Goal: Task Accomplishment & Management: Manage account settings

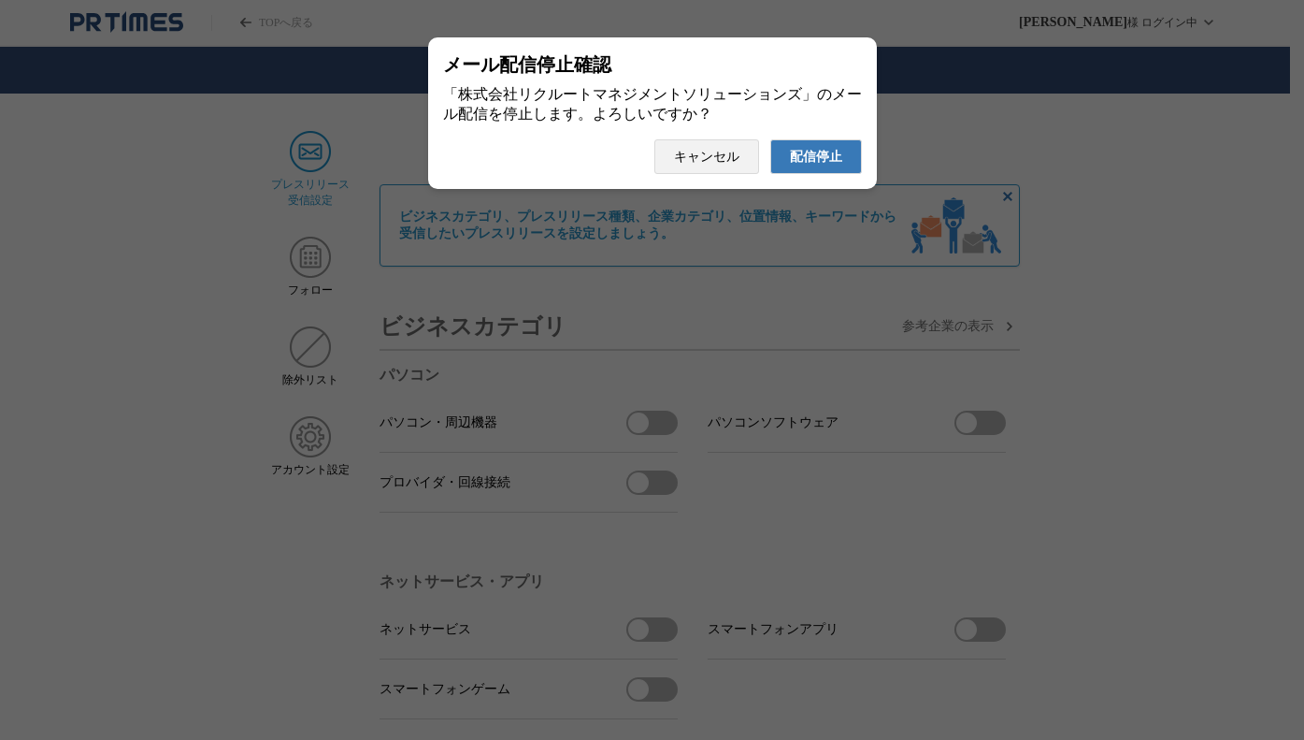
click at [805, 174] on button "配信停止" at bounding box center [817, 156] width 92 height 35
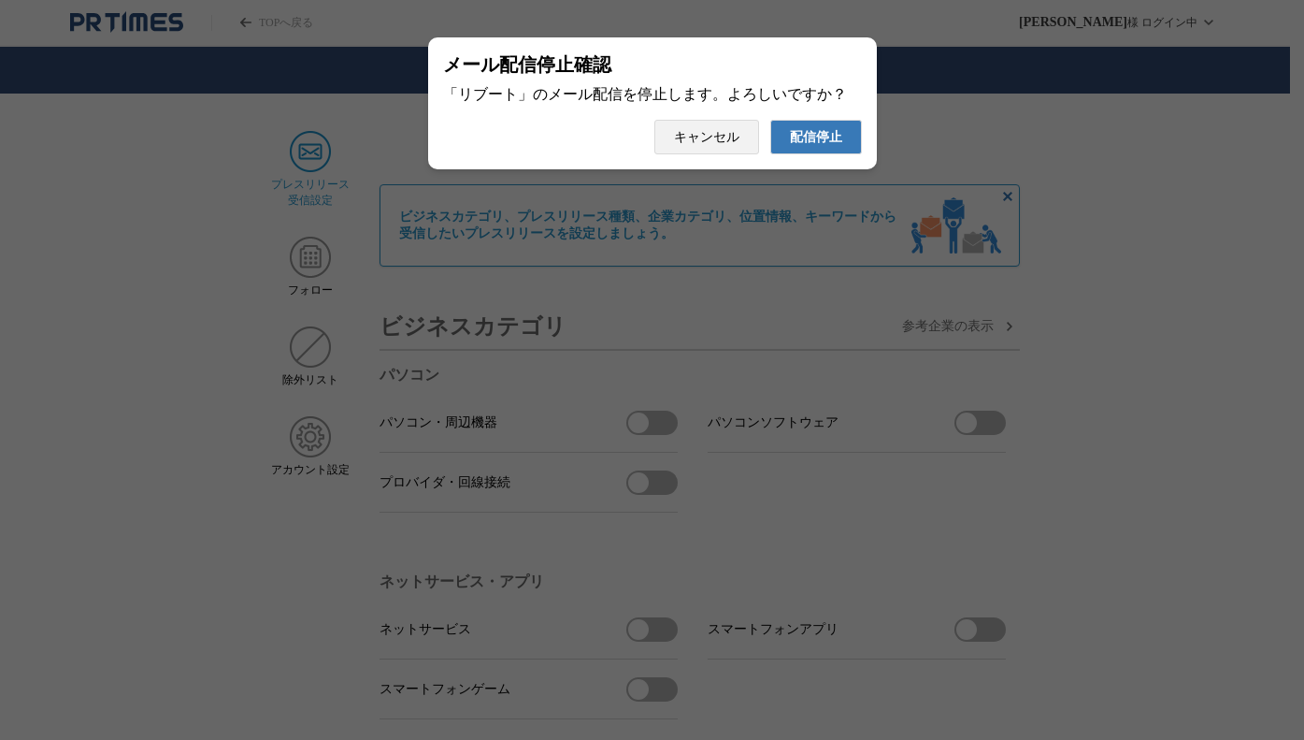
click at [833, 138] on span "配信停止" at bounding box center [816, 137] width 52 height 17
